Goal: Task Accomplishment & Management: Complete application form

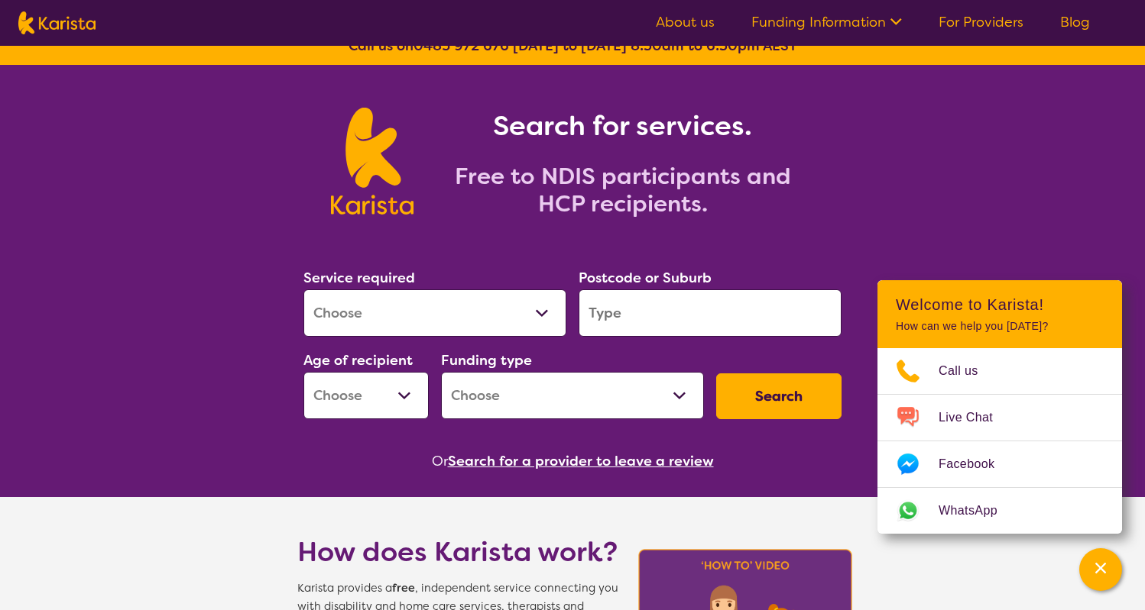
scroll to position [29, 0]
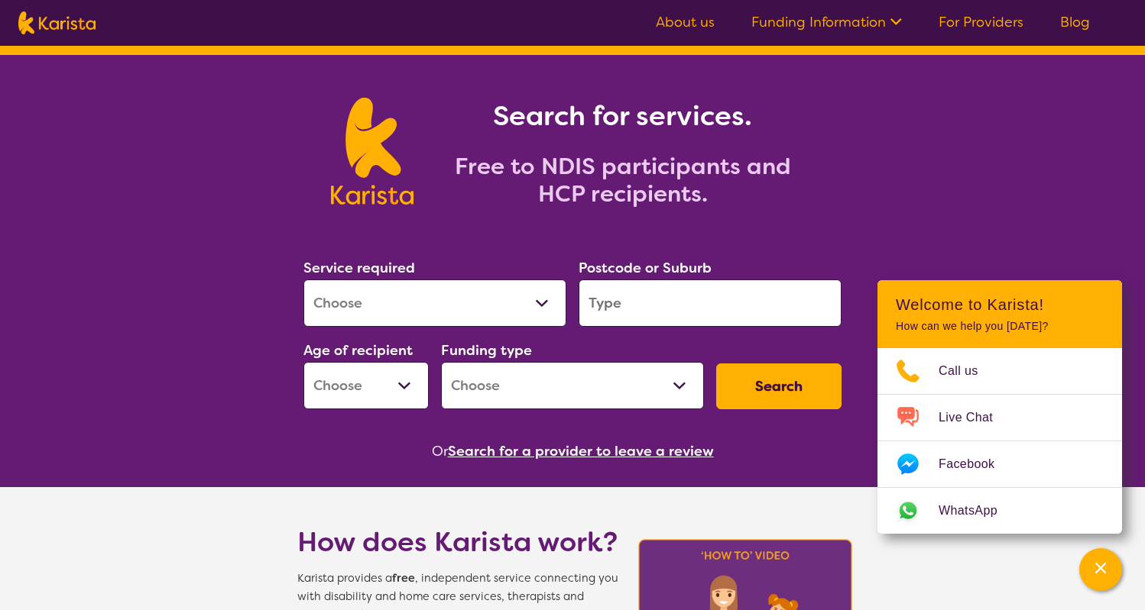
select select "NDIS Support Coordination"
click at [604, 300] on input "search" at bounding box center [709, 303] width 263 height 47
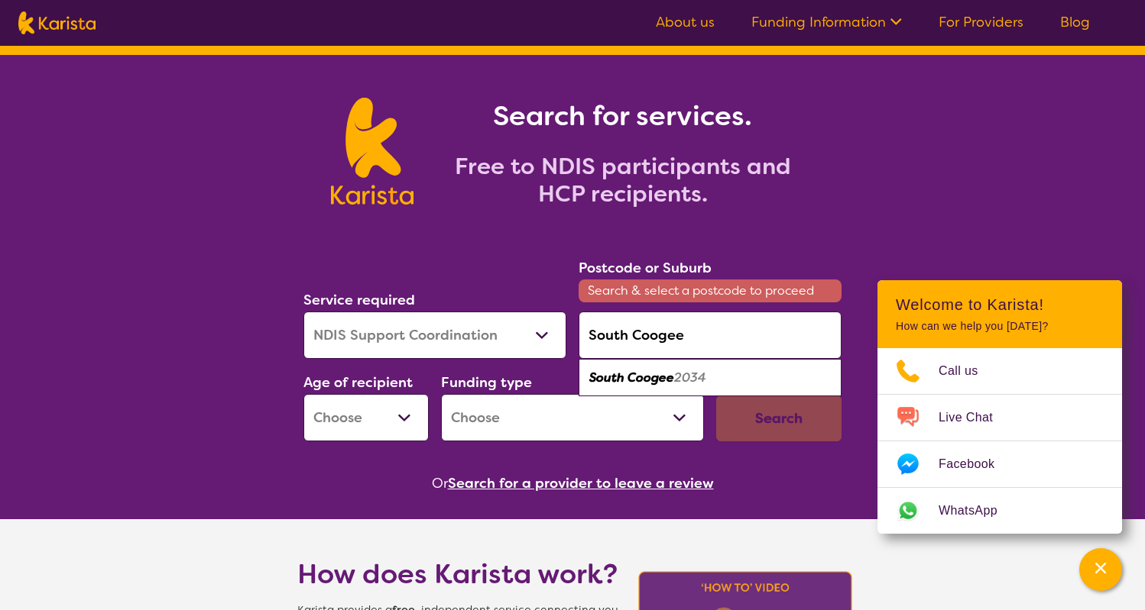
drag, startPoint x: 669, startPoint y: 368, endPoint x: 664, endPoint y: 387, distance: 18.9
click at [664, 387] on div "South Coogee 2034" at bounding box center [710, 378] width 248 height 29
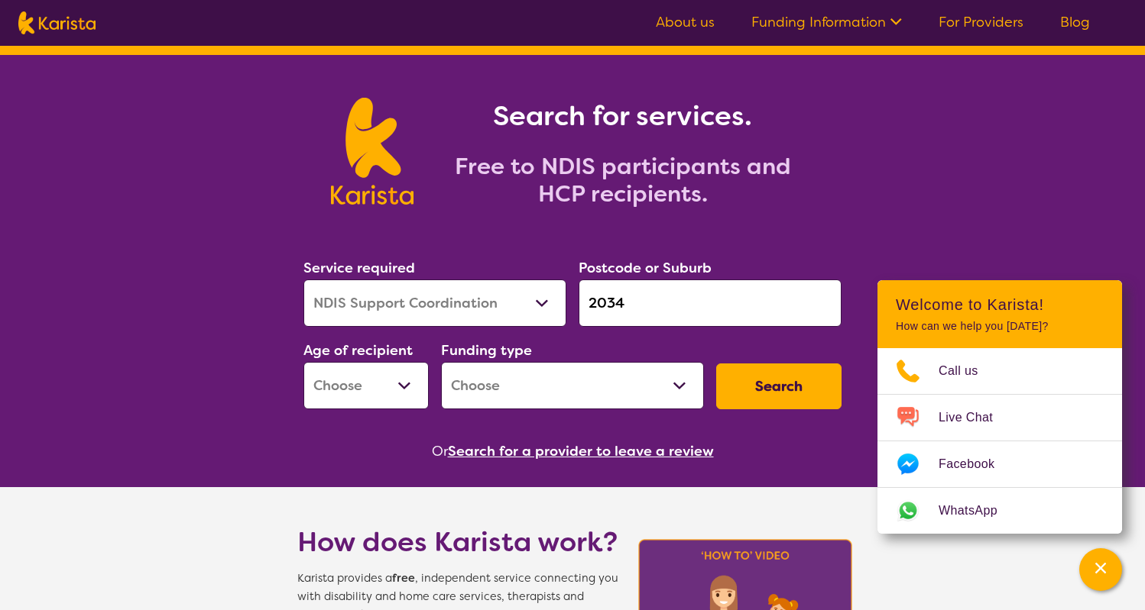
click at [625, 288] on input "2034" at bounding box center [709, 303] width 263 height 47
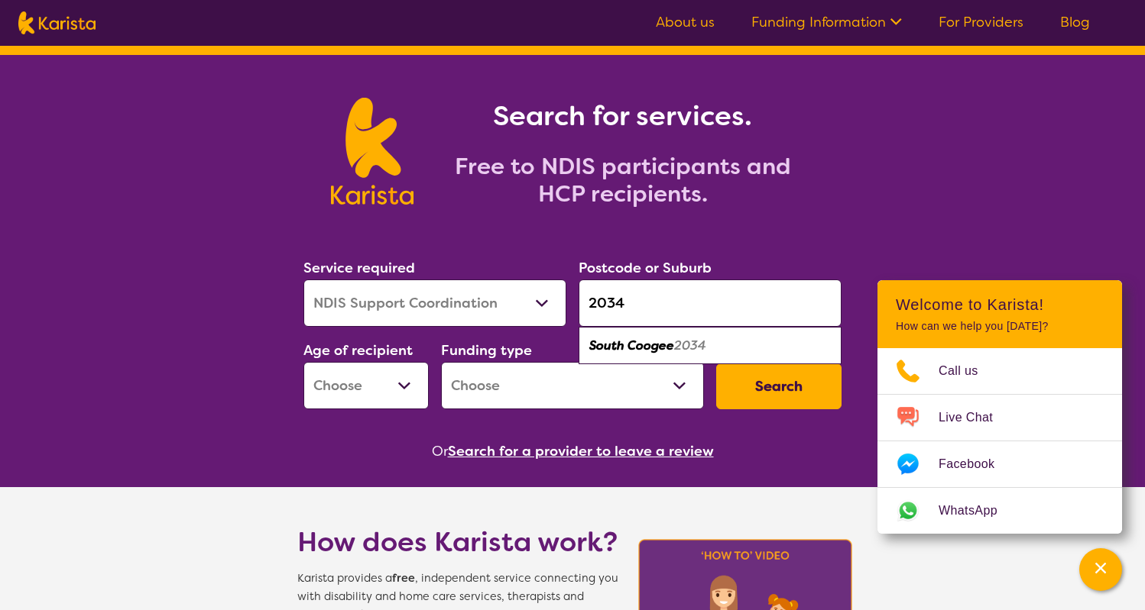
click at [625, 341] on em "South Coogee" at bounding box center [631, 346] width 85 height 16
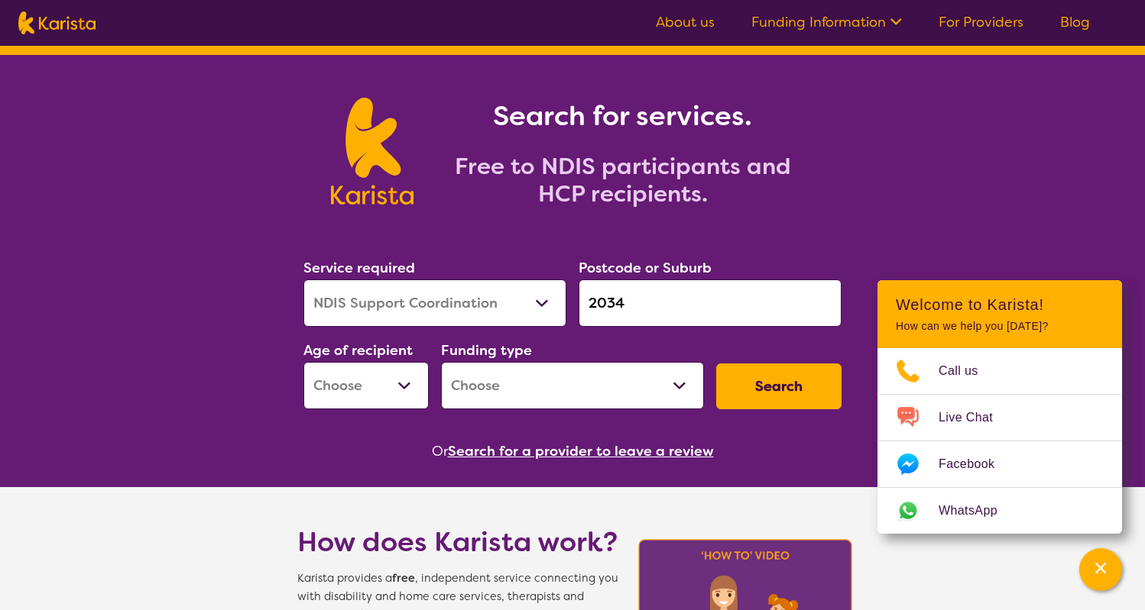
click at [648, 306] on input "2034" at bounding box center [709, 303] width 263 height 47
click at [714, 290] on input "2034" at bounding box center [709, 303] width 263 height 47
click at [675, 311] on input "2034" at bounding box center [709, 303] width 263 height 47
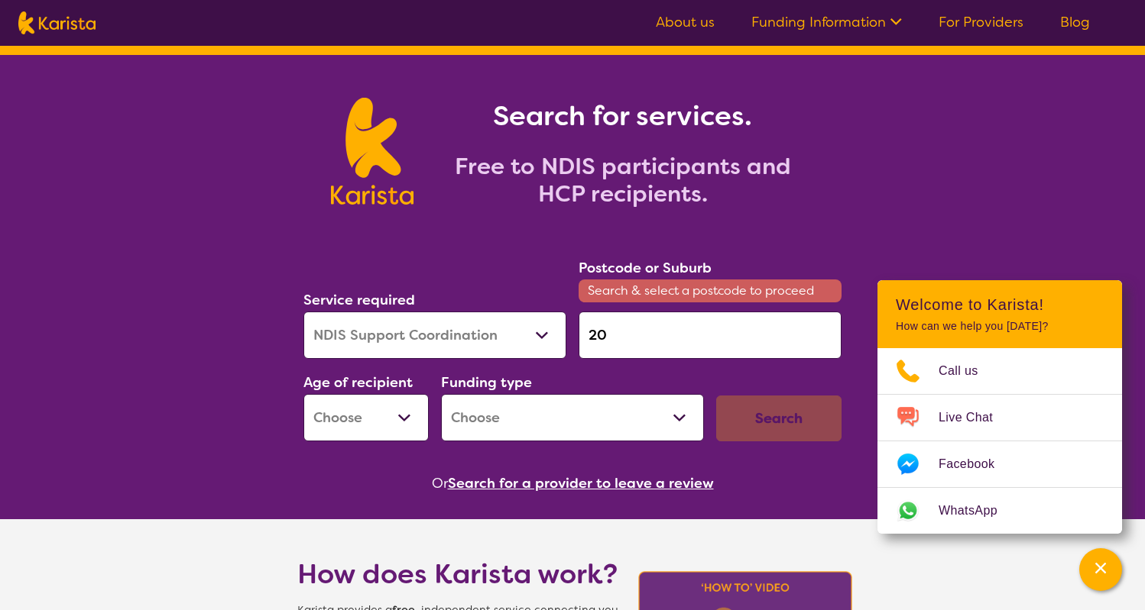
type input "2"
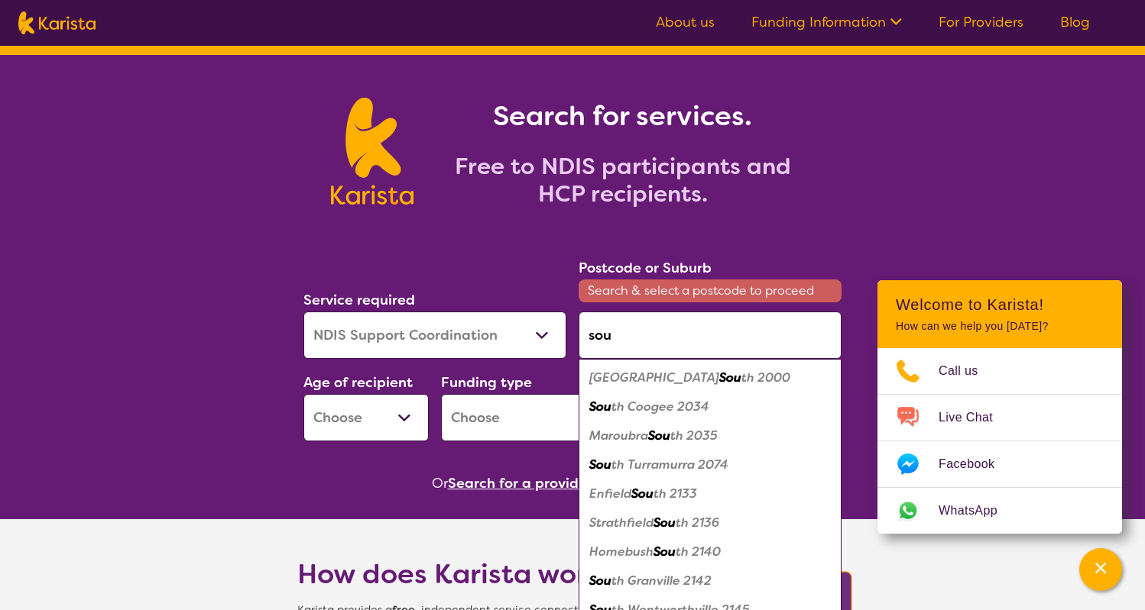
click at [664, 416] on div "Sou th Coogee 2034" at bounding box center [710, 407] width 248 height 29
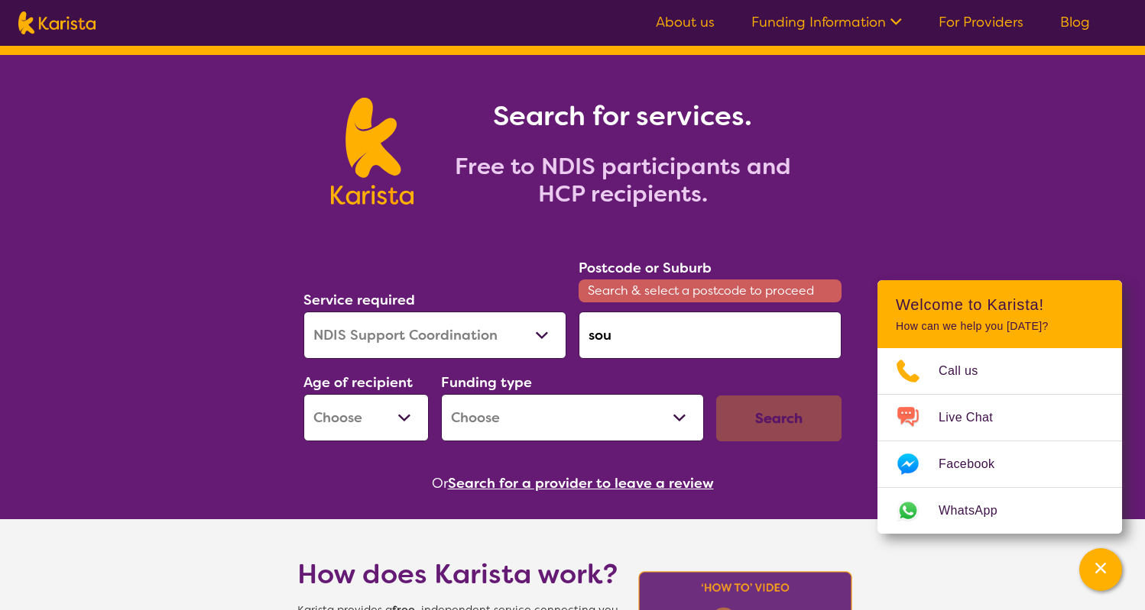
type input "2034"
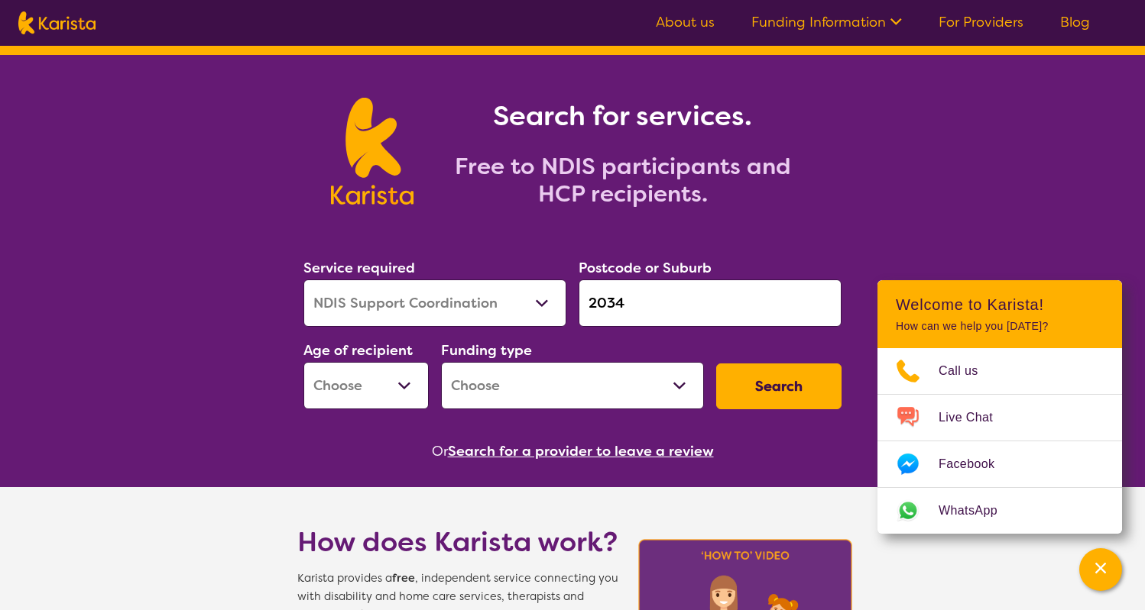
click at [664, 325] on input "2034" at bounding box center [709, 303] width 263 height 47
click at [673, 313] on input "2034" at bounding box center [709, 303] width 263 height 47
select select "AD"
select select "NDIS"
click at [776, 384] on button "Search" at bounding box center [778, 387] width 125 height 46
